Goal: Information Seeking & Learning: Understand process/instructions

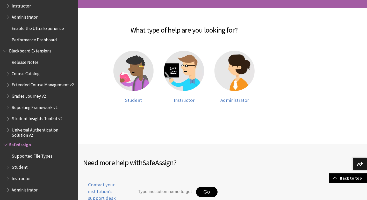
scroll to position [96, 0]
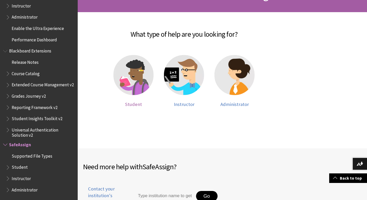
click at [128, 76] on img at bounding box center [133, 75] width 40 height 40
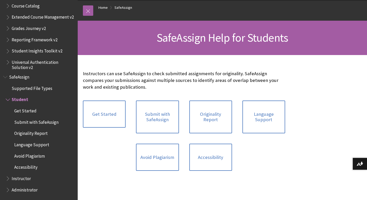
scroll to position [94, 0]
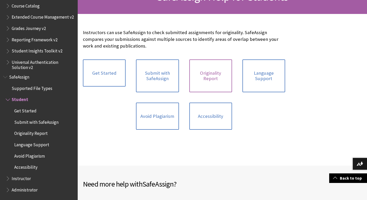
click at [214, 75] on link "Originality Report" at bounding box center [210, 76] width 43 height 33
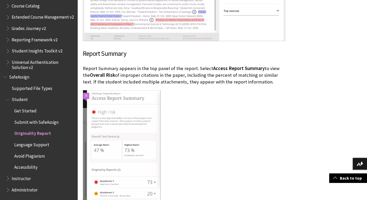
scroll to position [947, 0]
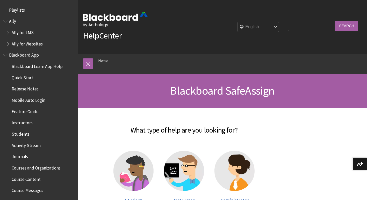
scroll to position [520, 0]
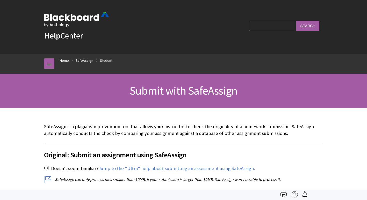
scroll to position [587, 0]
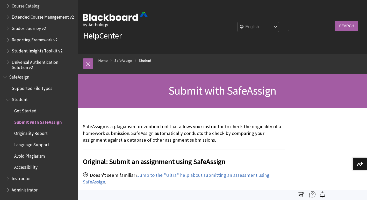
click at [260, 94] on span "Submit with SafeAssign" at bounding box center [222, 91] width 107 height 14
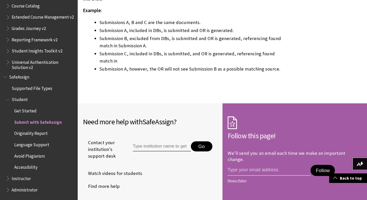
scroll to position [1182, 0]
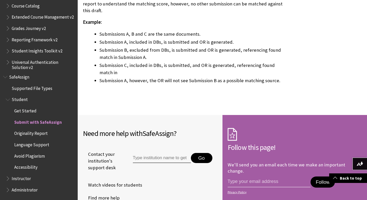
click at [41, 135] on span "Originality Report" at bounding box center [30, 132] width 33 height 7
click at [172, 73] on div "Exclude submissions from the Institutional and Global References Databases If E…" at bounding box center [184, 15] width 202 height 148
